Goal: Task Accomplishment & Management: Use online tool/utility

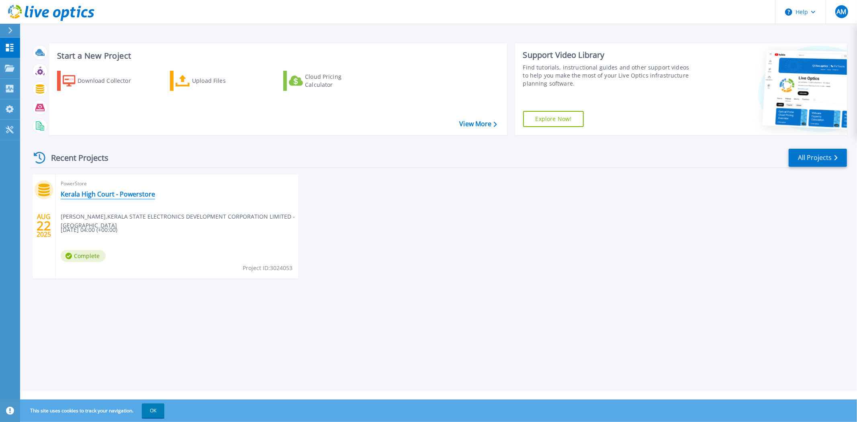
click at [102, 190] on link "Kerala High Court - Powerstore" at bounding box center [108, 194] width 94 height 8
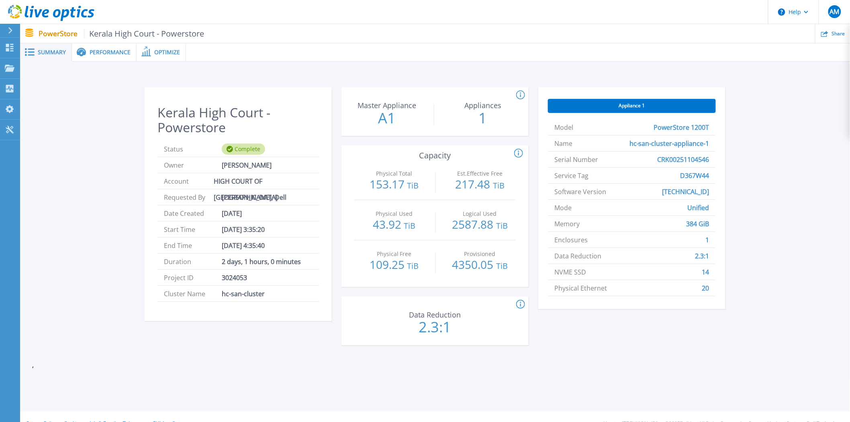
click at [641, 107] on span "Appliance 1" at bounding box center [632, 105] width 26 height 6
click at [119, 55] on span "Performance" at bounding box center [110, 52] width 41 height 6
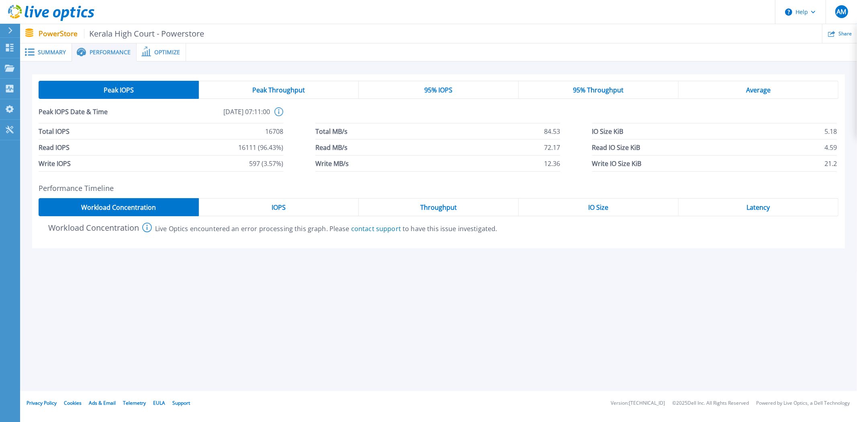
click at [157, 49] on span "Optimize" at bounding box center [167, 52] width 26 height 6
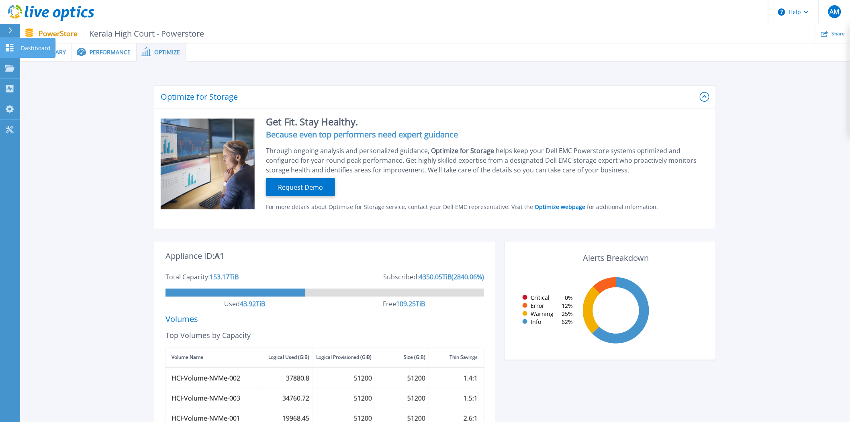
click at [48, 46] on p "Dashboard" at bounding box center [36, 48] width 30 height 21
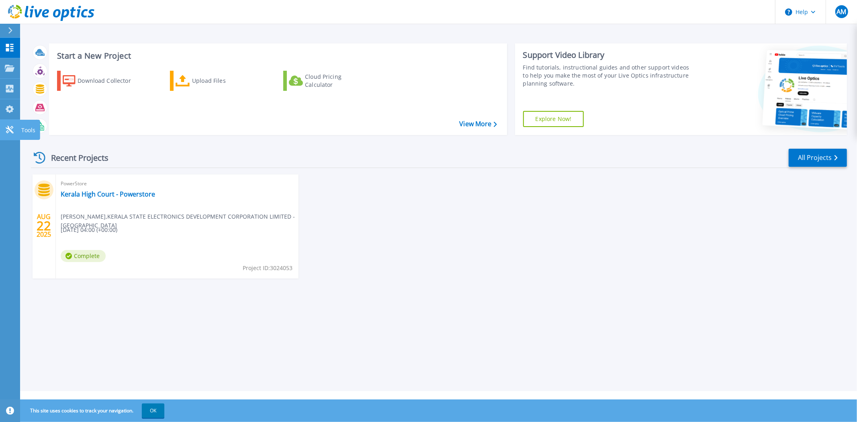
click at [31, 128] on p "Tools" at bounding box center [28, 130] width 14 height 21
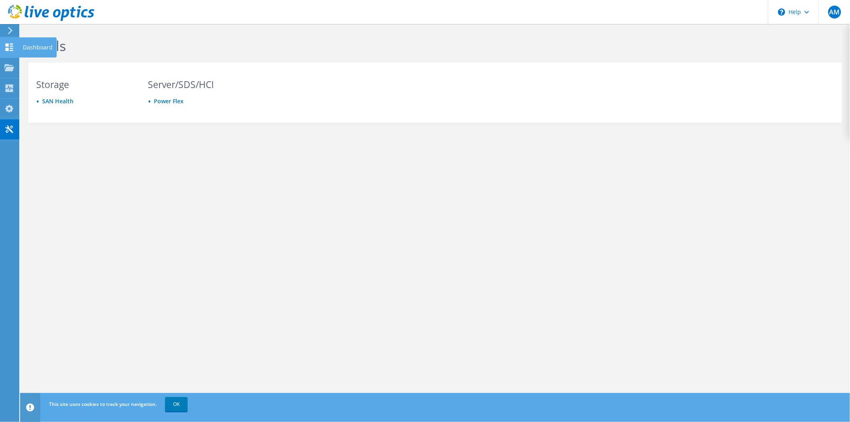
click at [10, 50] on use at bounding box center [10, 47] width 8 height 8
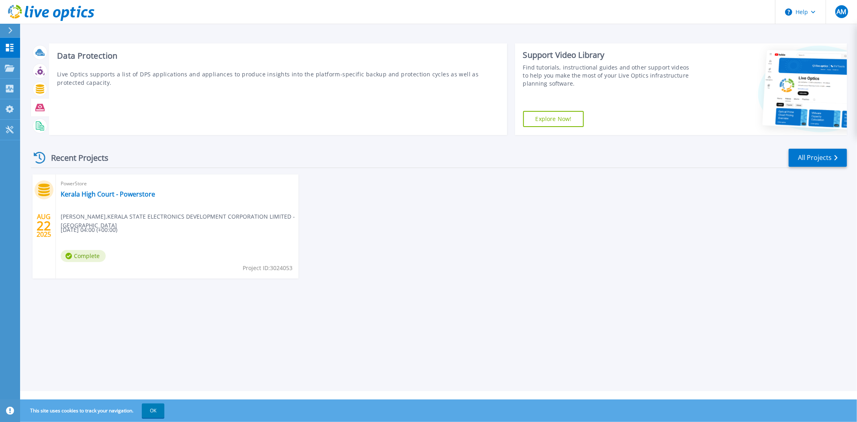
click at [40, 106] on icon at bounding box center [39, 107] width 9 height 7
click at [38, 88] on icon at bounding box center [40, 88] width 8 height 9
click at [37, 73] on icon at bounding box center [39, 70] width 9 height 9
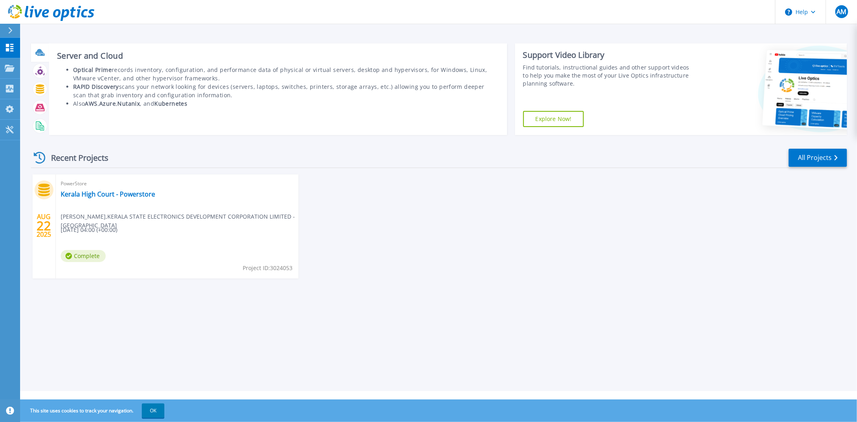
click at [39, 53] on icon at bounding box center [39, 52] width 8 height 6
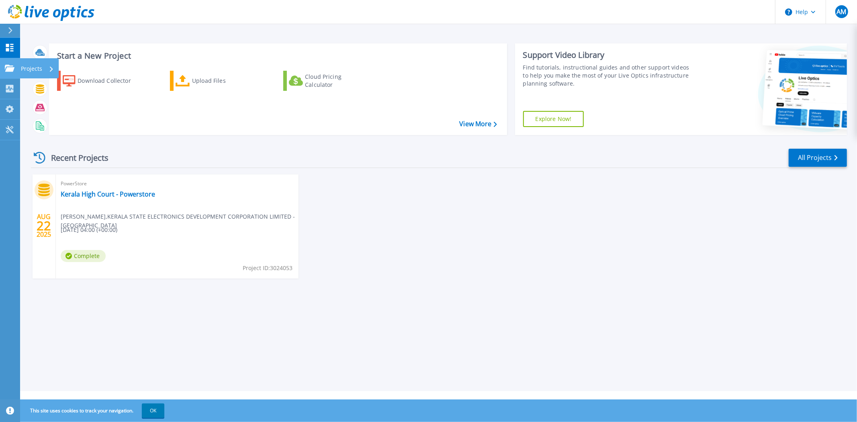
click at [9, 73] on link "Projects Projects" at bounding box center [10, 68] width 20 height 20
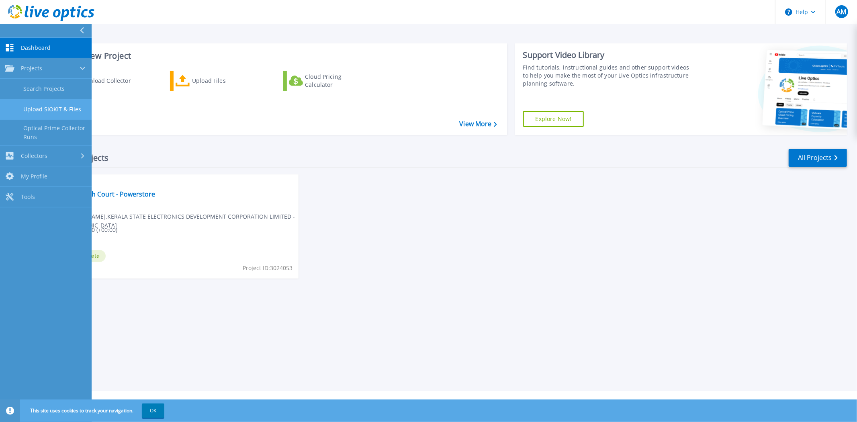
click at [67, 112] on link "Upload SIOKIT & Files" at bounding box center [46, 109] width 92 height 20
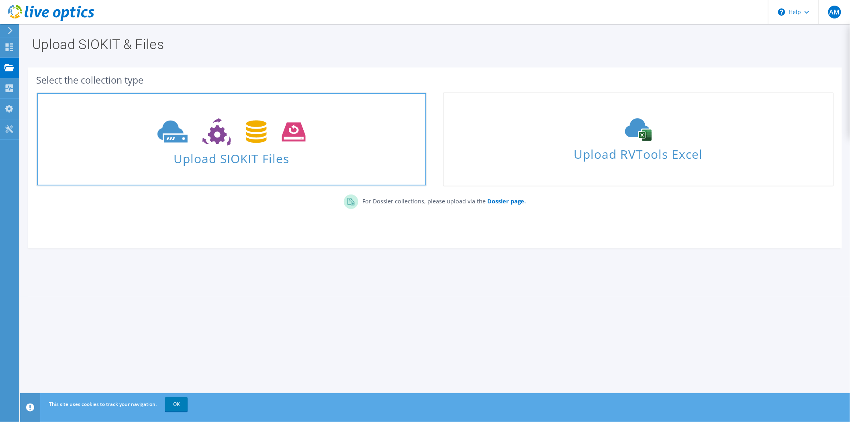
click at [218, 143] on use at bounding box center [231, 132] width 148 height 28
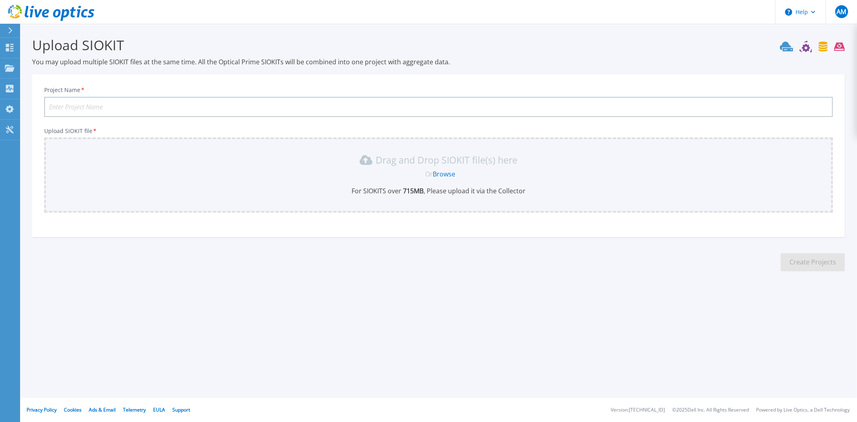
click at [821, 47] on icon at bounding box center [811, 47] width 65 height 12
click at [804, 14] on button "Help" at bounding box center [800, 12] width 50 height 24
